Goal: Information Seeking & Learning: Check status

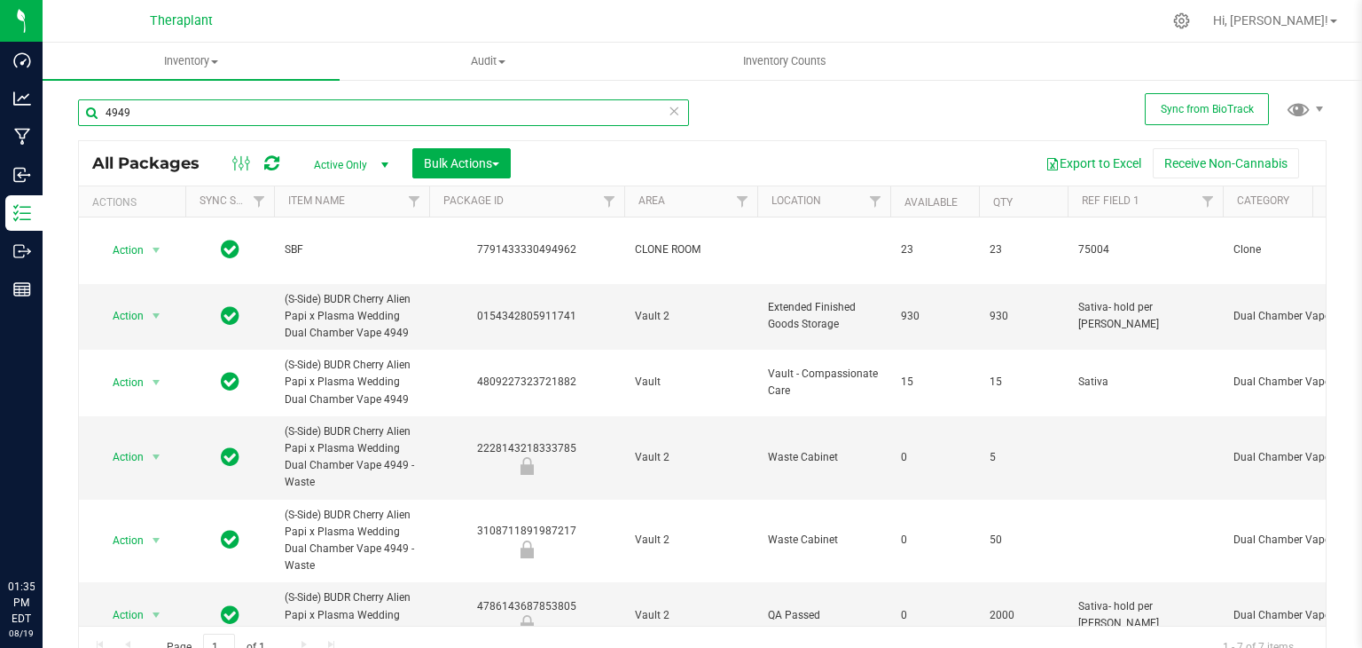
type input "4949"
click at [670, 111] on icon at bounding box center [674, 109] width 12 height 21
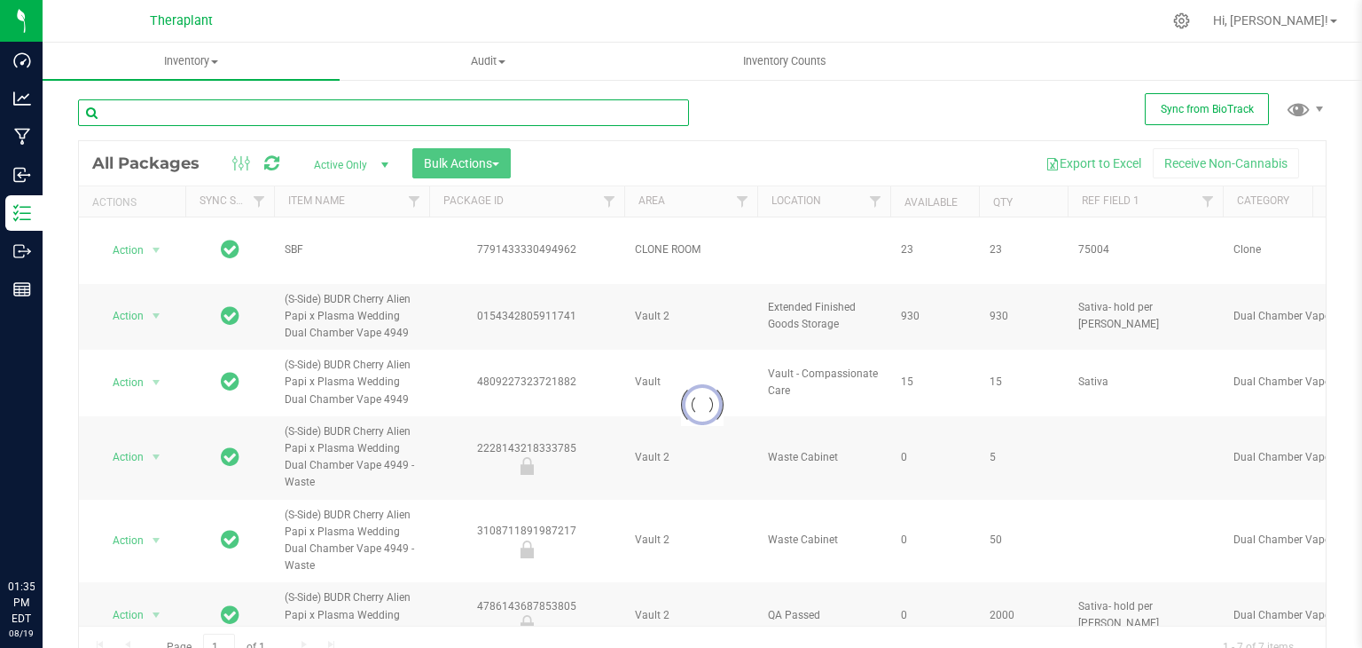
click at [561, 111] on input "text" at bounding box center [383, 112] width 611 height 27
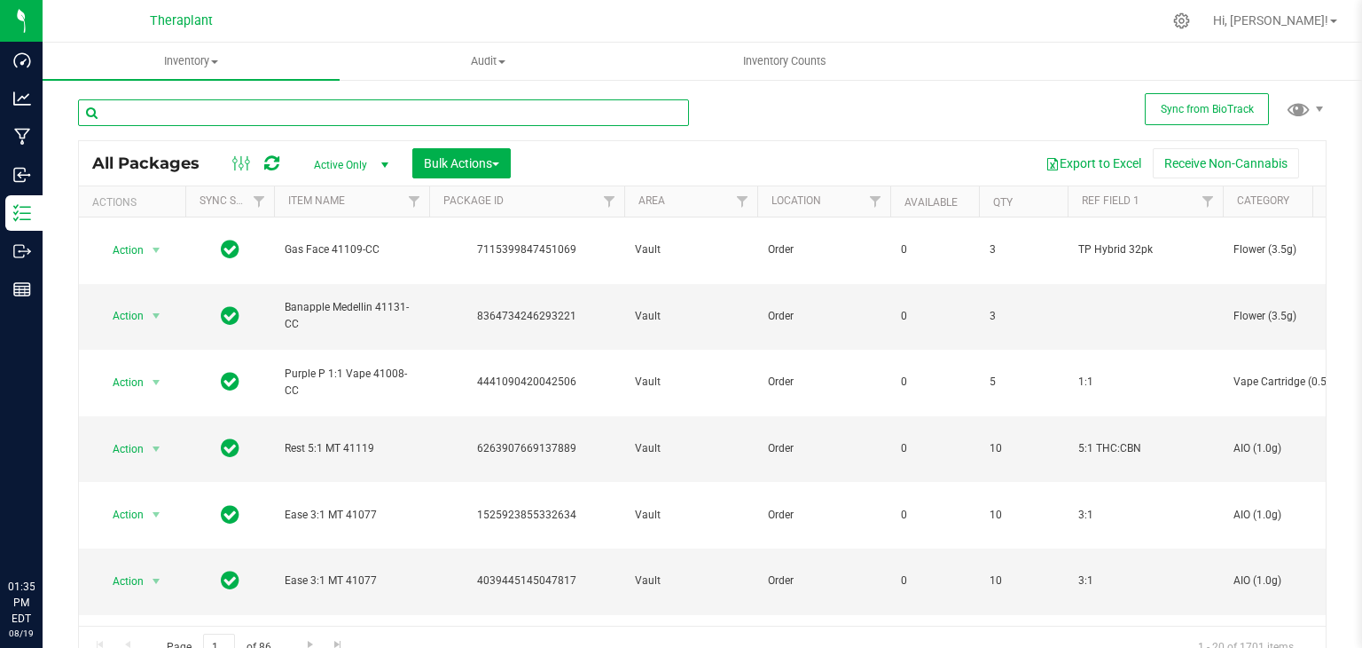
click at [561, 111] on input "text" at bounding box center [383, 112] width 611 height 27
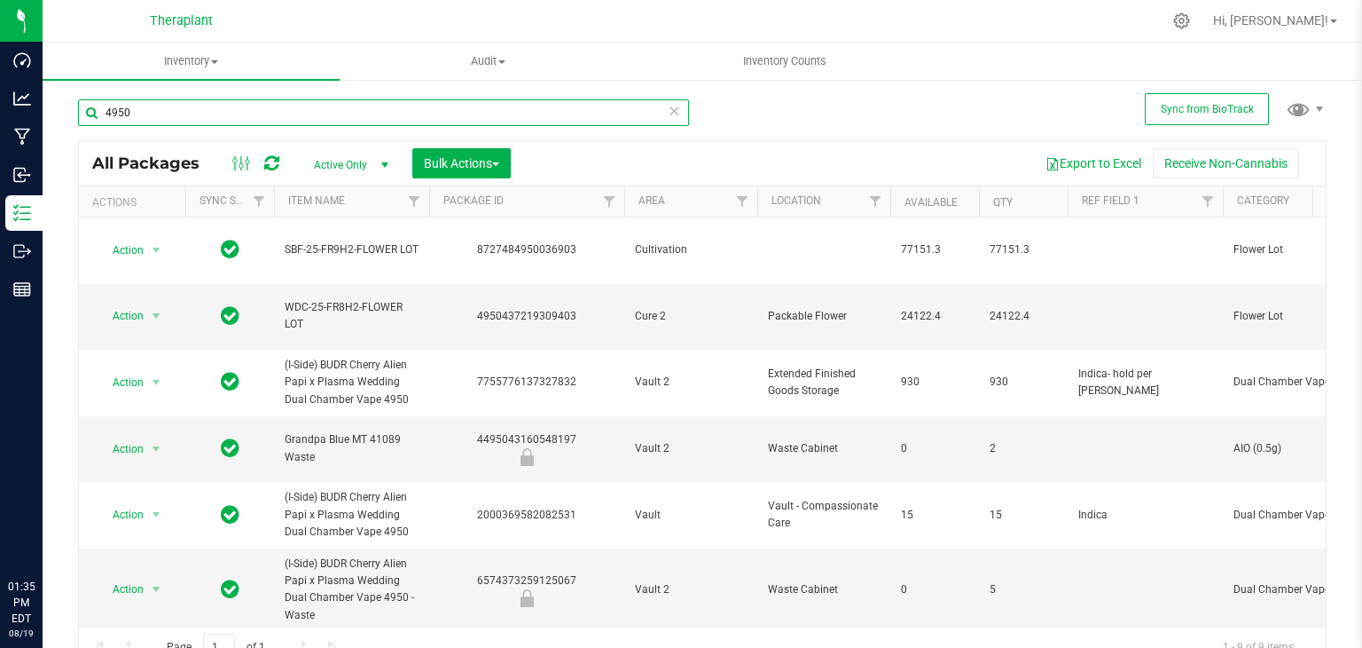
type input "4950"
click at [668, 114] on icon at bounding box center [674, 109] width 12 height 21
